Goal: Navigation & Orientation: Find specific page/section

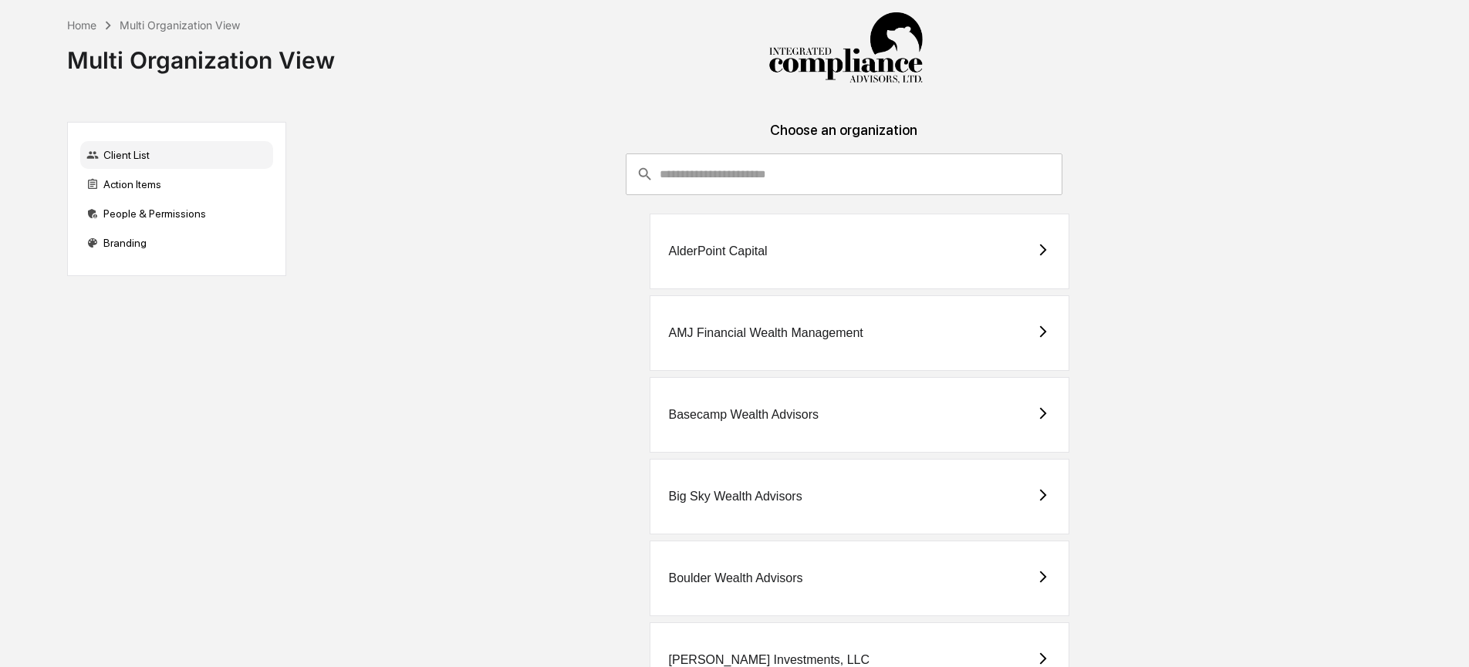
click at [710, 176] on input "consultant-dashboard__filter-organizations-search-bar" at bounding box center [861, 175] width 402 height 42
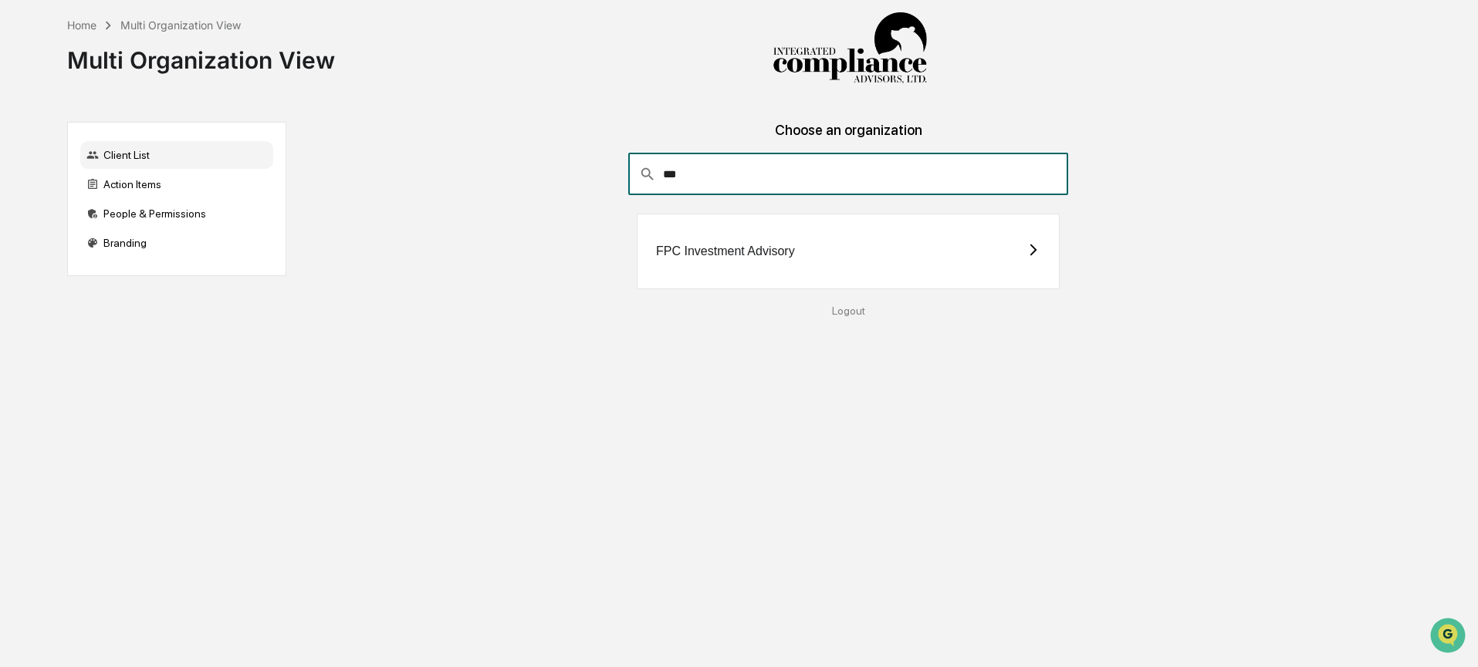
type input "***"
click at [742, 249] on div "FPC Investment Advisory" at bounding box center [725, 252] width 139 height 14
